Goal: Task Accomplishment & Management: Use online tool/utility

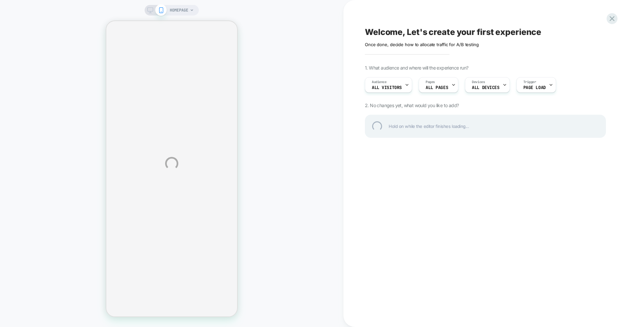
click at [396, 85] on div "HOMEPAGE Welcome, Let's create your first experience Click to edit experience d…" at bounding box center [317, 163] width 634 height 327
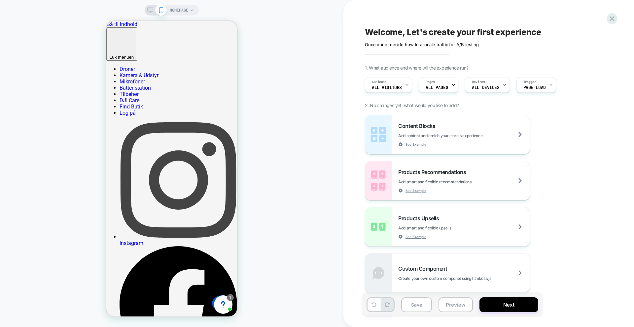
click at [150, 11] on icon at bounding box center [150, 10] width 6 height 6
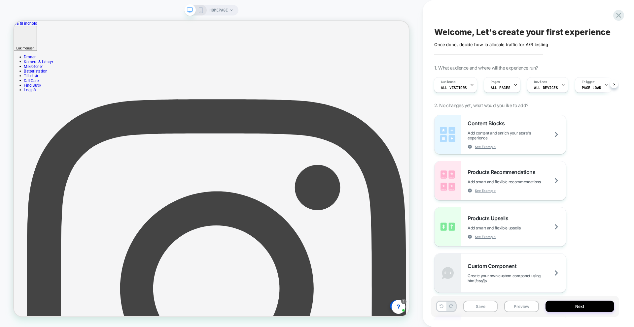
click at [221, 10] on span "HOMEPAGE" at bounding box center [218, 10] width 18 height 11
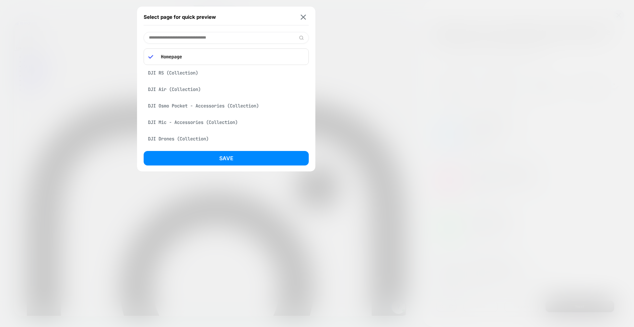
click at [199, 71] on div "DJI RS (Collection)" at bounding box center [226, 73] width 165 height 13
click at [208, 41] on input at bounding box center [226, 38] width 165 height 12
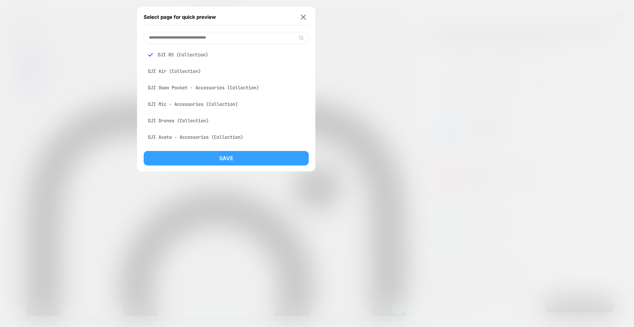
click at [249, 157] on button "Save" at bounding box center [226, 158] width 165 height 15
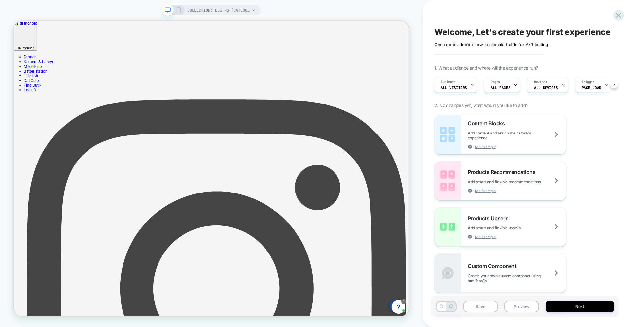
scroll to position [0, 1]
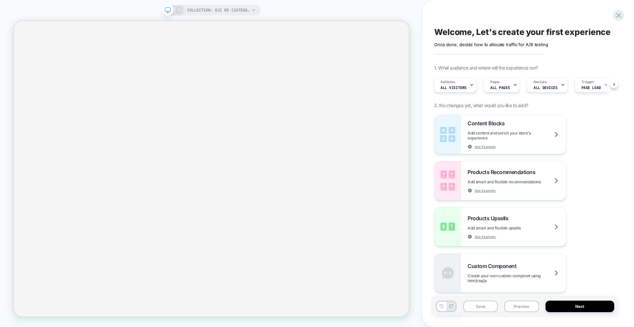
select select "******"
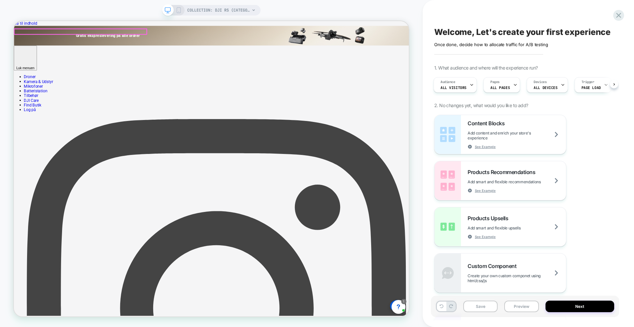
scroll to position [0, 0]
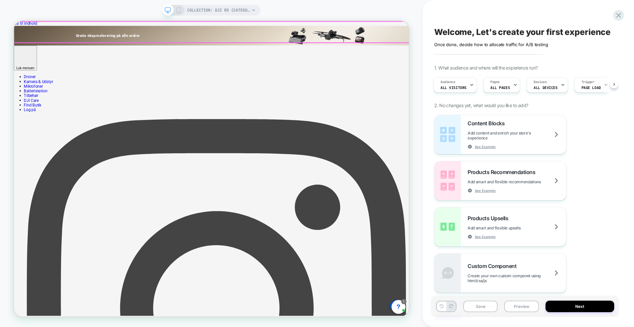
click at [222, 40] on div "Gratis ekspreslevering på alle ordrer" at bounding box center [277, 40] width 527 height 26
click at [529, 38] on div "Gratis ekspreslevering på alle ordrer" at bounding box center [277, 40] width 527 height 26
click at [230, 35] on div "Gratis ekspreslevering på alle ordrer" at bounding box center [277, 40] width 527 height 26
click at [16, 40] on div "Gratis ekspreslevering på alle ordrer" at bounding box center [277, 40] width 527 height 26
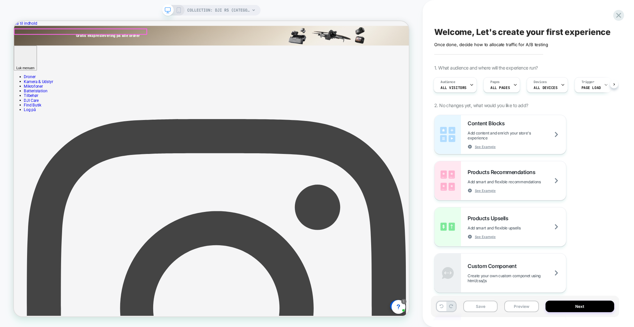
click at [57, 38] on p "Gratis ekspreslevering på alle ordrer" at bounding box center [98, 41] width 168 height 6
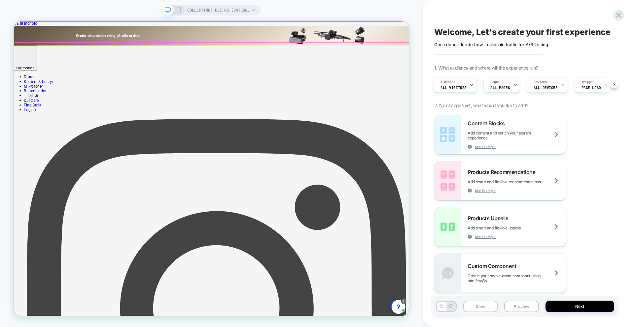
click at [216, 37] on div "Gratis ekspreslevering på alle ordrer" at bounding box center [277, 40] width 527 height 26
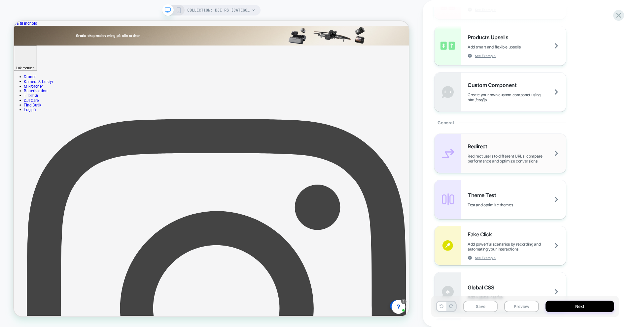
scroll to position [195, 0]
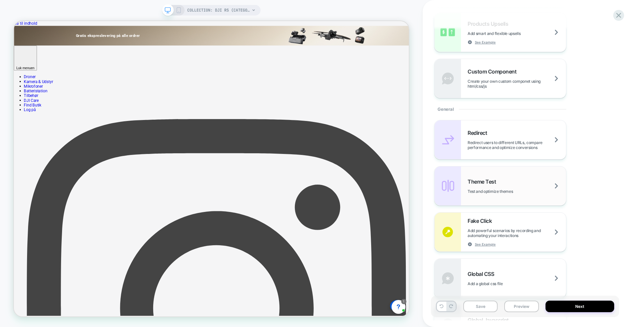
click at [544, 190] on div "Theme Test Test and optimize themes" at bounding box center [516, 187] width 98 height 16
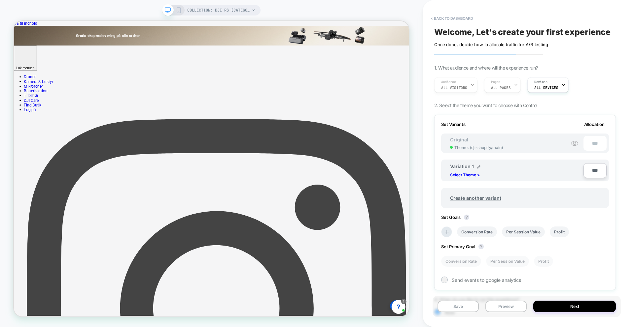
click at [484, 150] on span "Theme: ( dji-shopify/main )" at bounding box center [478, 147] width 49 height 5
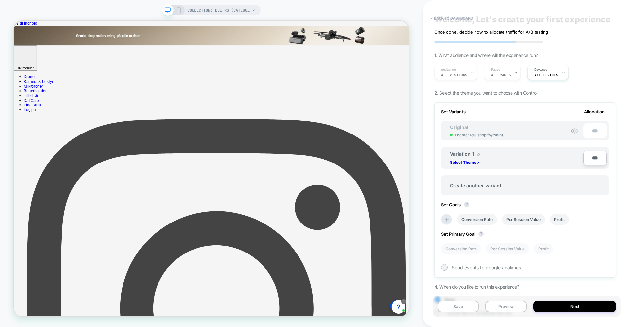
scroll to position [0, 0]
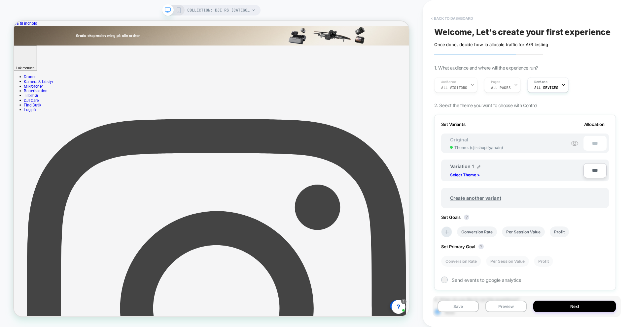
click at [453, 14] on button "< back to dashboard" at bounding box center [452, 18] width 49 height 11
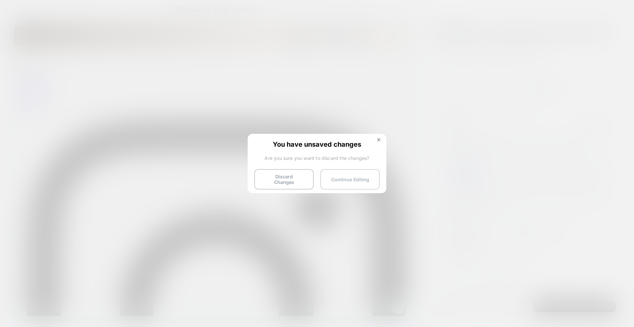
click at [343, 179] on button "Continue Editing" at bounding box center [349, 179] width 59 height 20
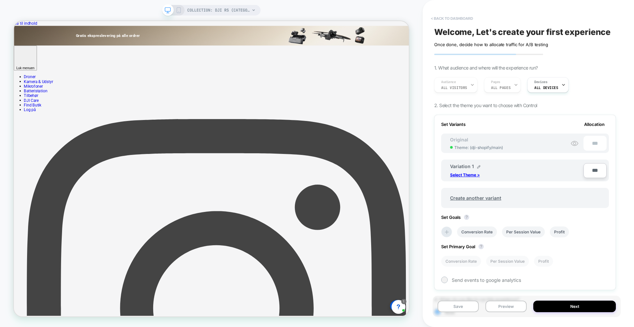
click at [448, 16] on button "< back to dashboard" at bounding box center [452, 18] width 49 height 11
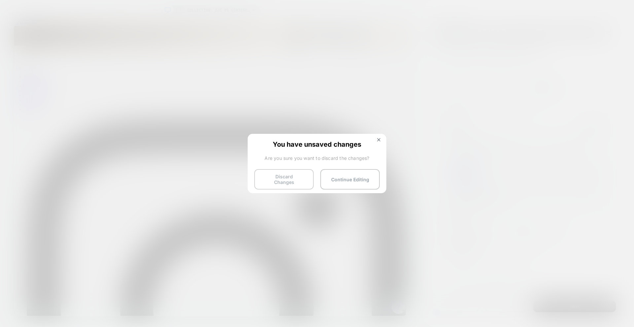
click at [295, 174] on button "Discard Changes" at bounding box center [283, 179] width 59 height 20
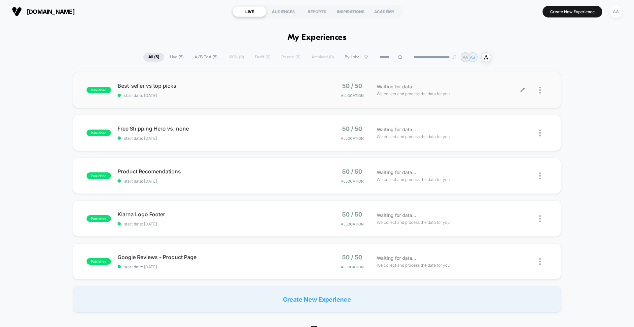
click at [460, 97] on div "Waiting for data... We collect and process the data for you" at bounding box center [447, 91] width 149 height 16
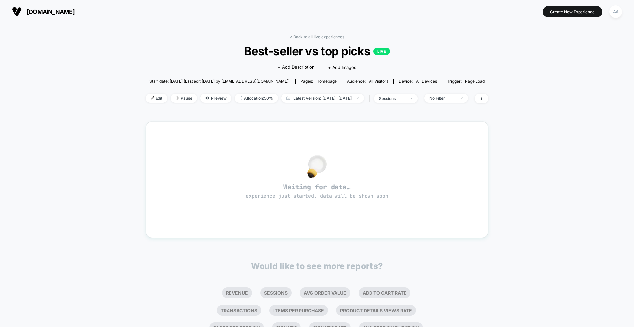
scroll to position [2, 0]
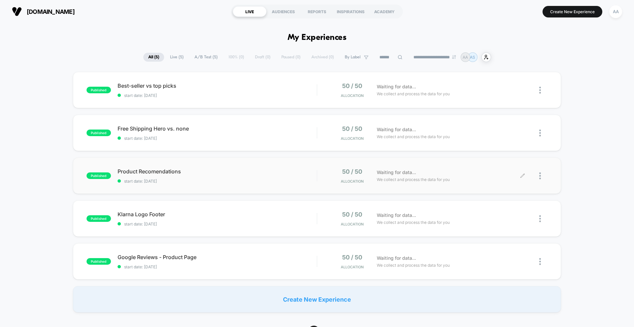
click at [543, 175] on div at bounding box center [543, 176] width 8 height 16
click at [520, 183] on div "Preview Link" at bounding box center [505, 184] width 59 height 15
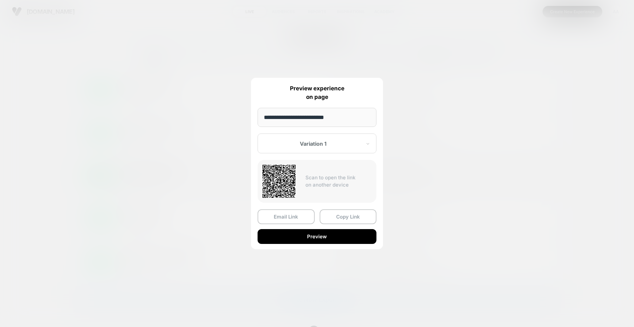
click at [323, 140] on div "Variation 1" at bounding box center [313, 144] width 98 height 8
click at [319, 178] on div "Control" at bounding box center [317, 179] width 112 height 12
click at [335, 147] on div at bounding box center [312, 144] width 97 height 7
drag, startPoint x: 326, startPoint y: 168, endPoint x: 332, endPoint y: 172, distance: 8.1
click at [326, 168] on div "Variation 1" at bounding box center [317, 167] width 112 height 12
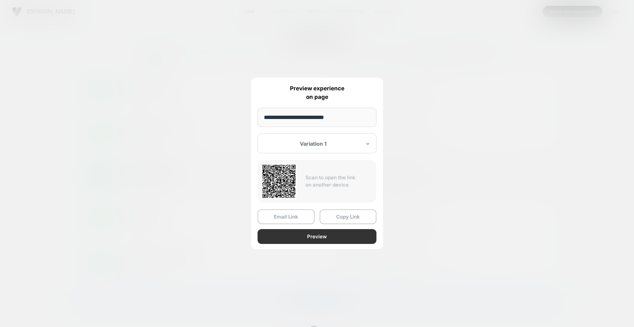
click at [340, 234] on button "Preview" at bounding box center [317, 236] width 119 height 15
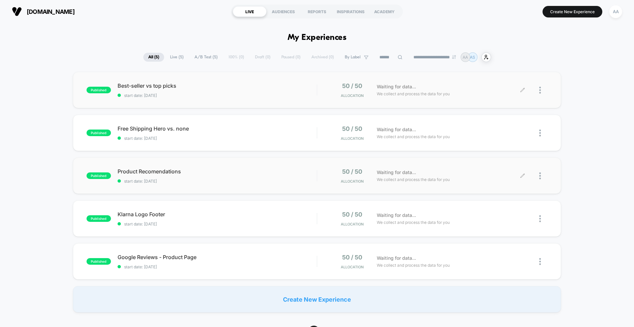
click at [542, 87] on div at bounding box center [543, 91] width 8 height 16
click at [518, 53] on div "Edit" at bounding box center [505, 52] width 59 height 15
click at [536, 131] on div at bounding box center [535, 133] width 25 height 16
click at [542, 132] on div at bounding box center [543, 133] width 8 height 16
click at [578, 135] on div "published Best-seller vs top picks start date: 24.9.2025 50 / 50 Allocation Wai…" at bounding box center [317, 192] width 634 height 241
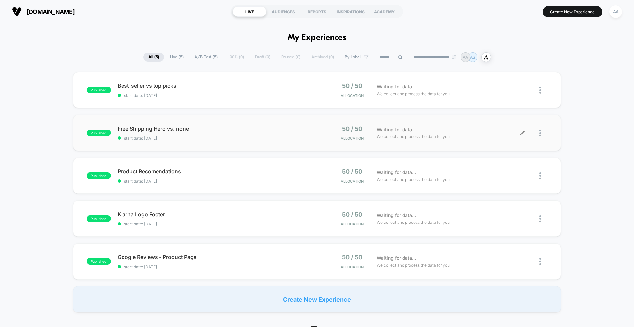
click at [524, 133] on icon at bounding box center [522, 133] width 5 height 5
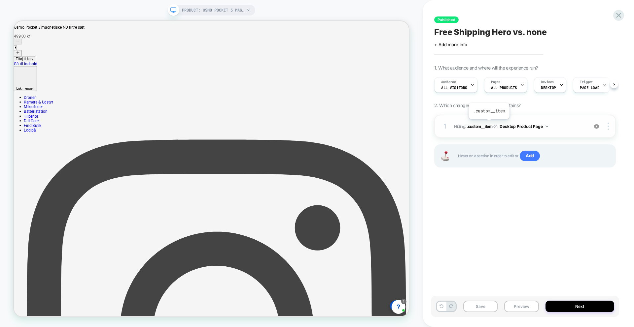
click at [489, 124] on span ".custom__item" at bounding box center [479, 126] width 26 height 5
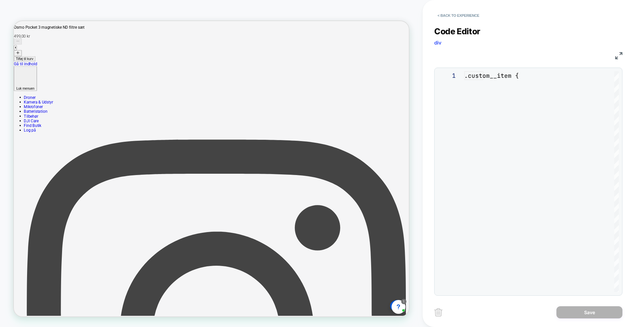
scroll to position [27, 0]
click at [443, 13] on button "< Back to experience" at bounding box center [458, 15] width 48 height 11
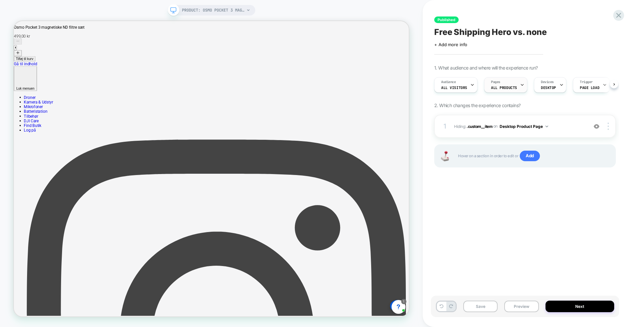
scroll to position [0, 0]
click at [503, 87] on span "ALL PRODUCTS" at bounding box center [504, 88] width 26 height 5
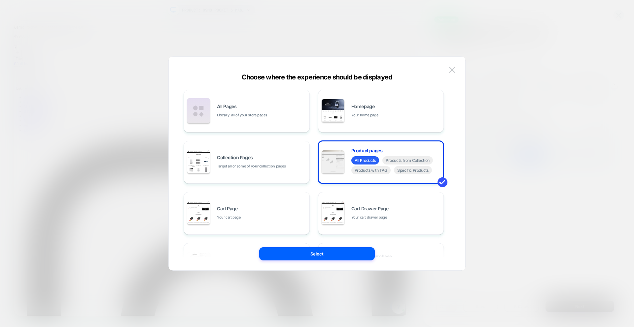
click at [457, 68] on div "Choose where the experience should be displayed All Pages Literally, all of you…" at bounding box center [317, 166] width 296 height 207
click at [454, 70] on img at bounding box center [452, 70] width 6 height 6
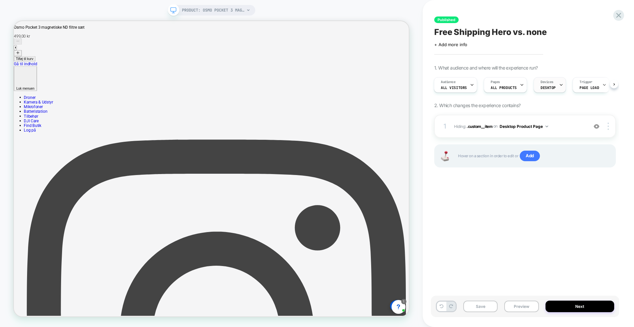
click at [559, 87] on div at bounding box center [561, 85] width 4 height 15
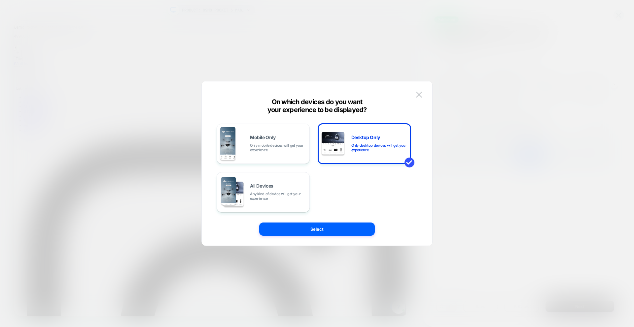
click at [563, 84] on div at bounding box center [317, 163] width 634 height 327
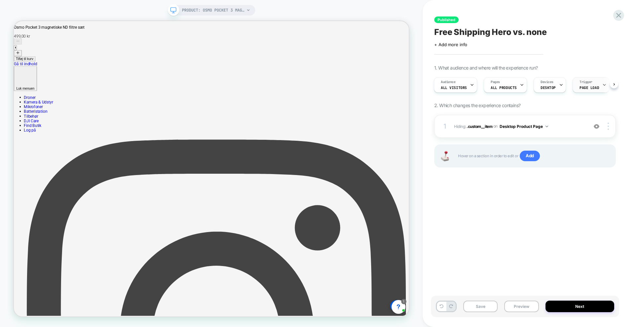
click at [582, 88] on span "Page Load" at bounding box center [588, 88] width 19 height 5
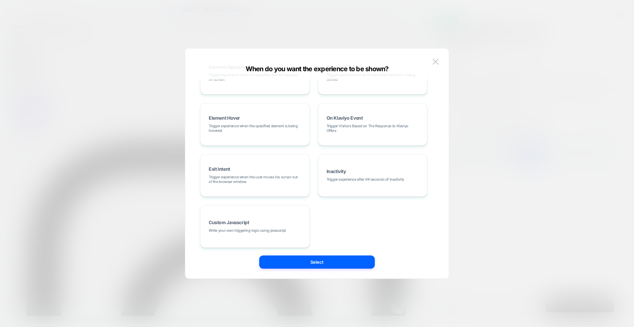
scroll to position [83, 0]
click at [515, 119] on div at bounding box center [317, 163] width 634 height 327
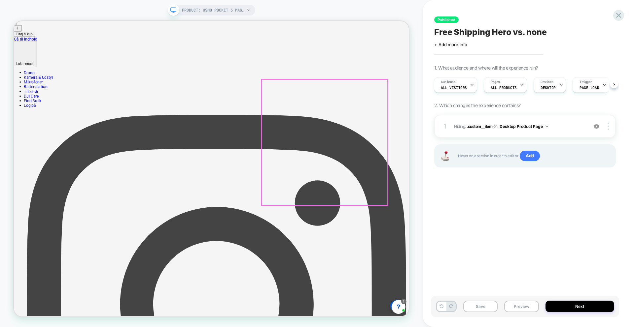
scroll to position [0, 0]
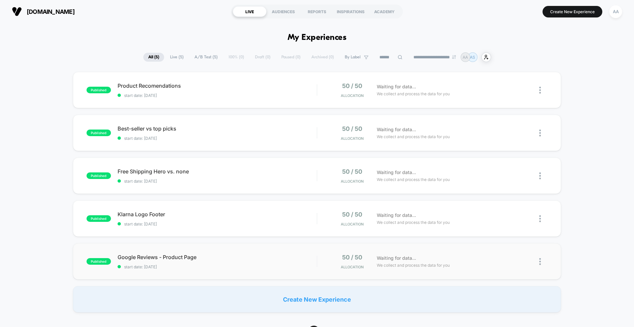
click at [367, 248] on div "published Google Reviews - Product Page start date: 24.9.2025 50 / 50 Allocatio…" at bounding box center [317, 262] width 488 height 36
click at [447, 83] on div "Waiting for data... We collect and process the data for you" at bounding box center [447, 91] width 149 height 16
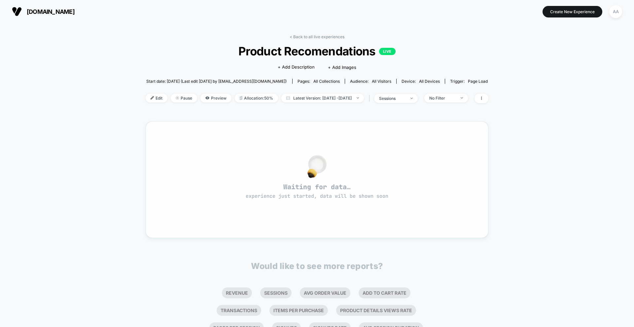
click at [329, 196] on span "experience just started, data will be shown soon" at bounding box center [317, 196] width 143 height 7
click at [200, 96] on span "Preview" at bounding box center [215, 98] width 31 height 9
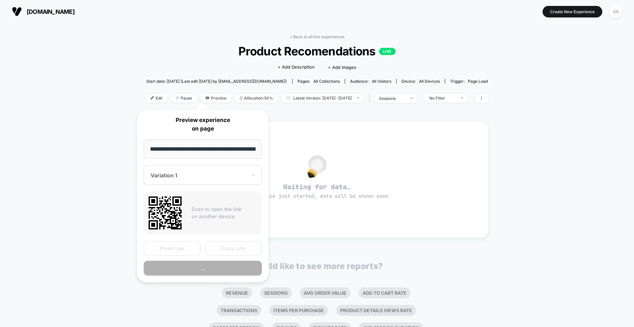
scroll to position [0, 35]
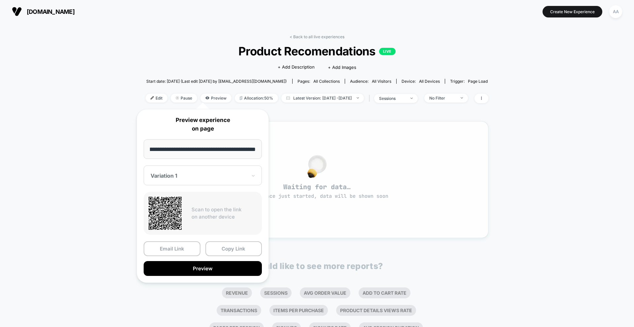
click at [367, 134] on div "Waiting for data… experience just started, data will be shown soon" at bounding box center [316, 179] width 319 height 93
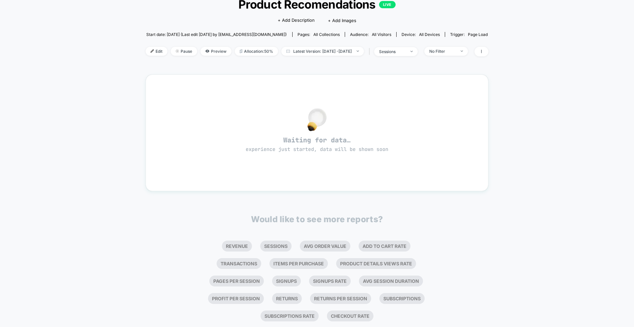
scroll to position [0, 0]
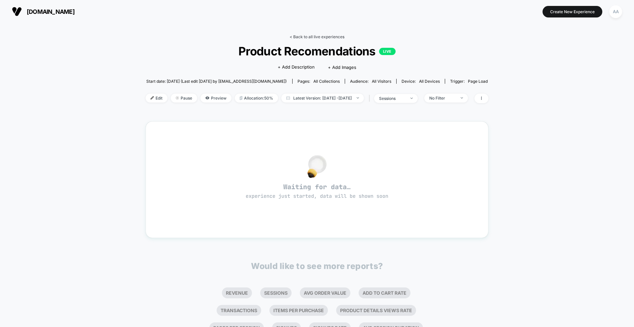
click at [309, 38] on link "< Back to all live experiences" at bounding box center [317, 36] width 55 height 5
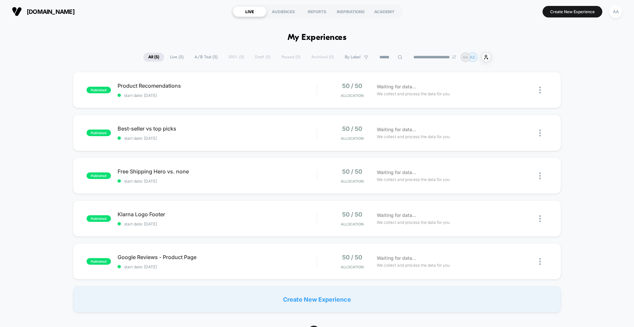
drag, startPoint x: 407, startPoint y: 132, endPoint x: 571, endPoint y: 143, distance: 164.5
click at [599, 151] on div "published Product Recomendations start date: [DATE] 50 / 50 Allocation Waiting …" at bounding box center [317, 192] width 634 height 241
click at [546, 132] on div at bounding box center [543, 133] width 8 height 16
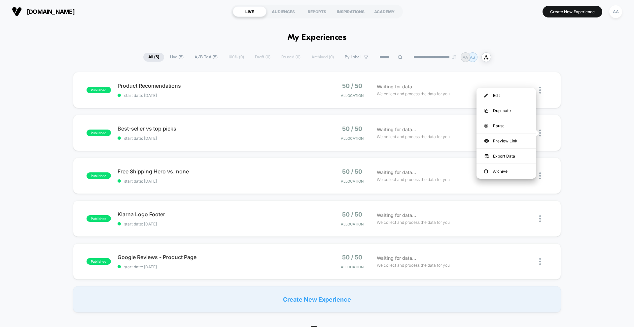
click at [580, 135] on div "published Product Recomendations start date: [DATE] 50 / 50 Allocation Waiting …" at bounding box center [317, 192] width 634 height 241
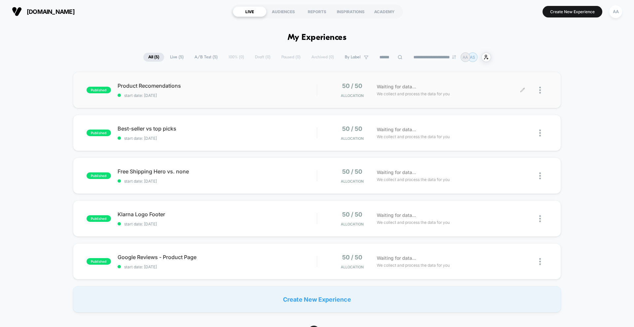
click at [387, 95] on span "We collect and process the data for you" at bounding box center [413, 94] width 73 height 6
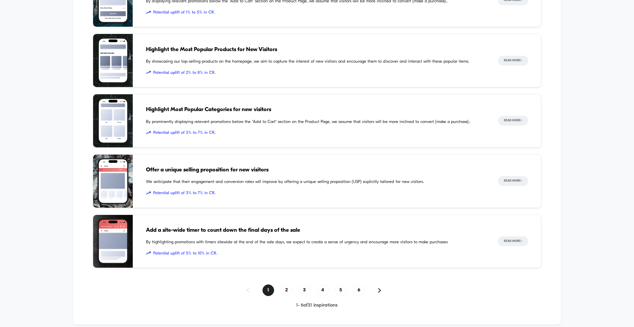
scroll to position [557, 0]
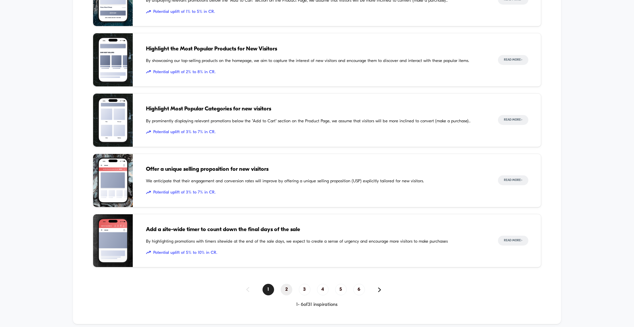
click at [287, 290] on span "2" at bounding box center [287, 290] width 12 height 12
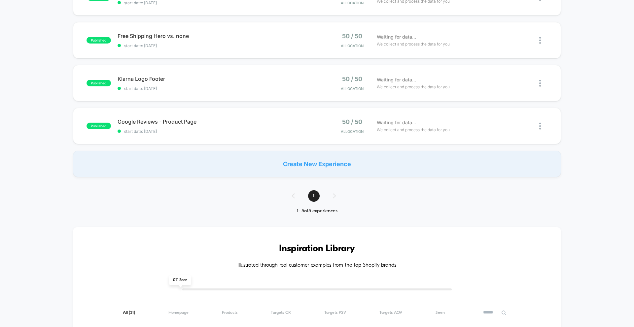
scroll to position [0, 0]
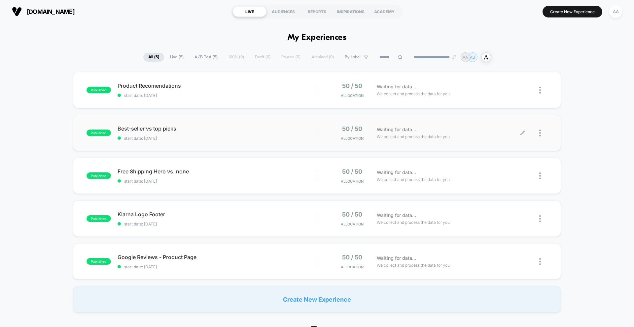
click at [377, 131] on span "Waiting for data..." at bounding box center [396, 129] width 39 height 7
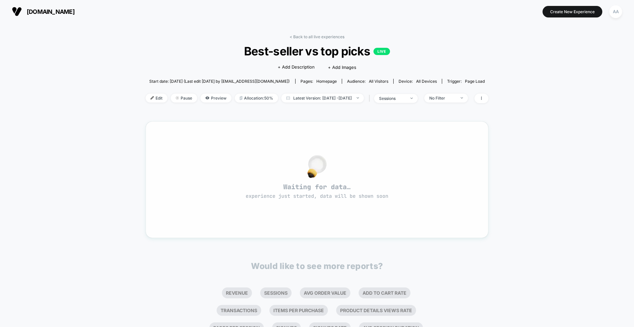
scroll to position [4, 0]
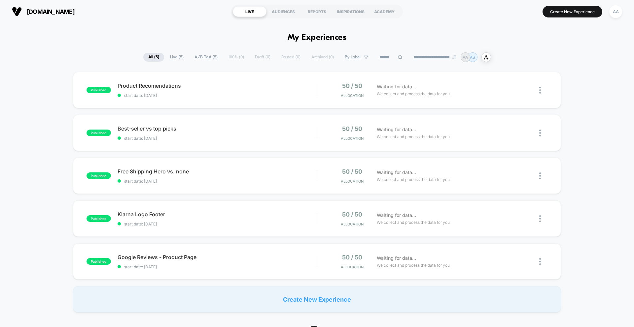
click at [171, 59] on span "Live ( 5 )" at bounding box center [176, 57] width 23 height 9
drag, startPoint x: 150, startPoint y: 58, endPoint x: 157, endPoint y: 55, distance: 8.5
click at [150, 58] on span "All ( 5 )" at bounding box center [153, 57] width 21 height 9
click at [468, 100] on div "published Product Recomendations start date: 24.9.2025 50 / 50 Allocation Waiti…" at bounding box center [317, 90] width 488 height 36
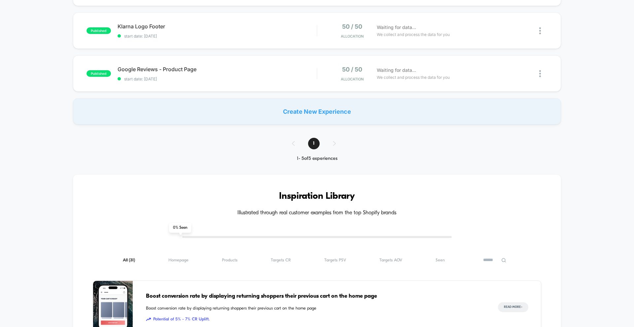
scroll to position [236, 0]
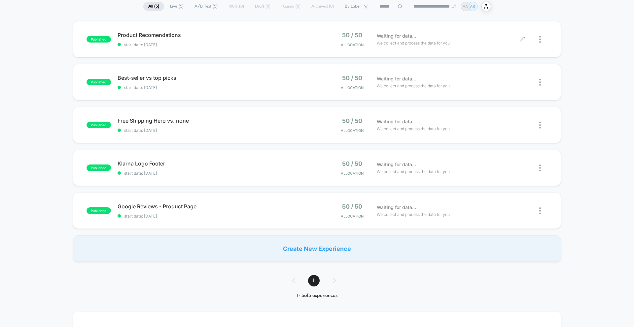
scroll to position [67, 0]
